Goal: Task Accomplishment & Management: Manage account settings

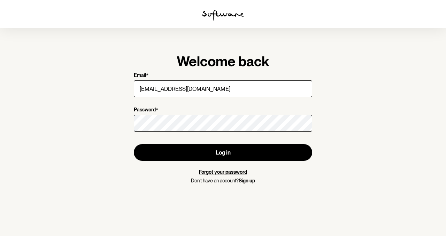
type input "[EMAIL_ADDRESS][DOMAIN_NAME]"
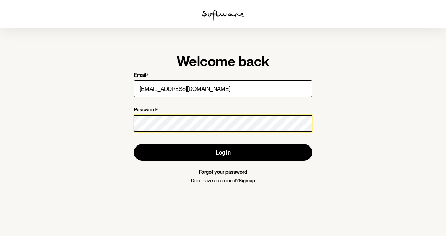
click at [134, 144] on button "Log in" at bounding box center [223, 152] width 178 height 17
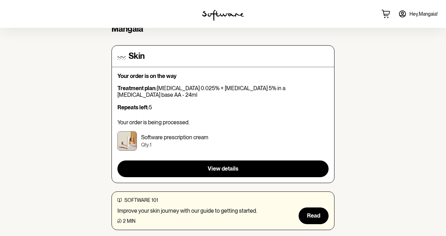
scroll to position [76, 0]
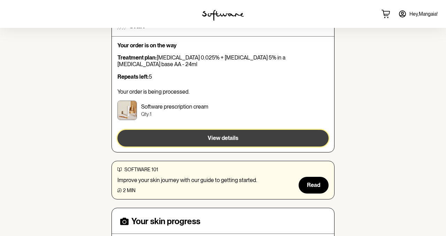
click at [198, 130] on button "View details" at bounding box center [222, 138] width 211 height 17
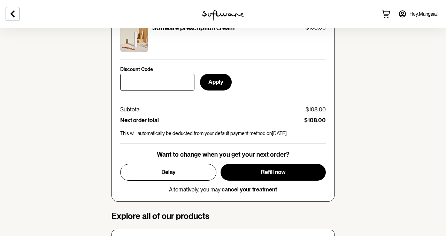
scroll to position [310, 0]
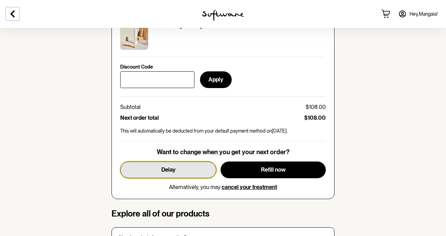
click at [192, 171] on button "Delay" at bounding box center [168, 170] width 96 height 17
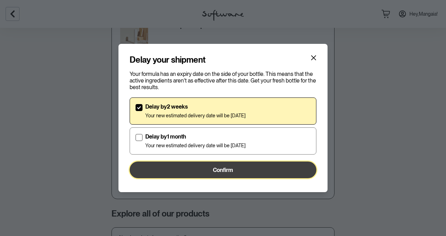
click at [190, 170] on button "Confirm" at bounding box center [222, 170] width 187 height 17
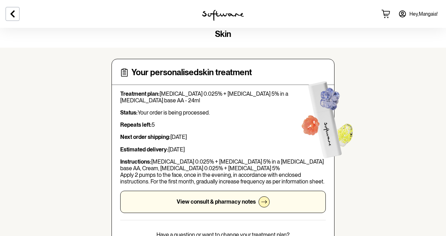
scroll to position [0, 0]
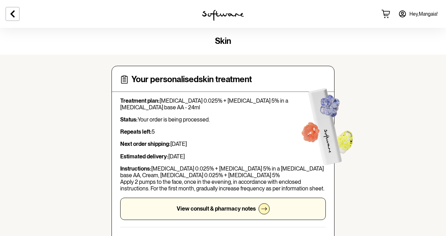
click at [207, 13] on img at bounding box center [223, 15] width 42 height 11
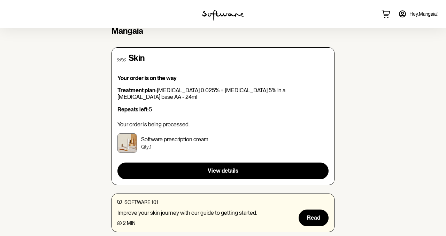
scroll to position [46, 0]
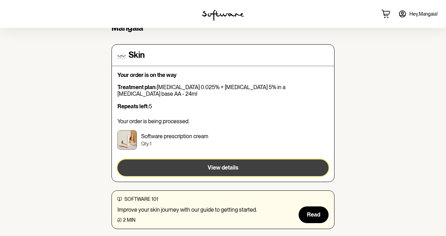
click at [225, 159] on button "View details" at bounding box center [222, 167] width 211 height 17
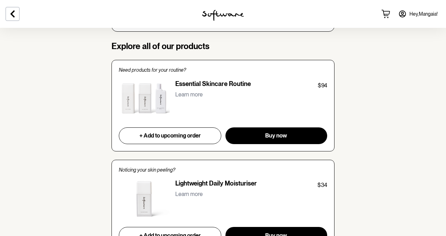
scroll to position [565, 0]
